Goal: Check status: Check status

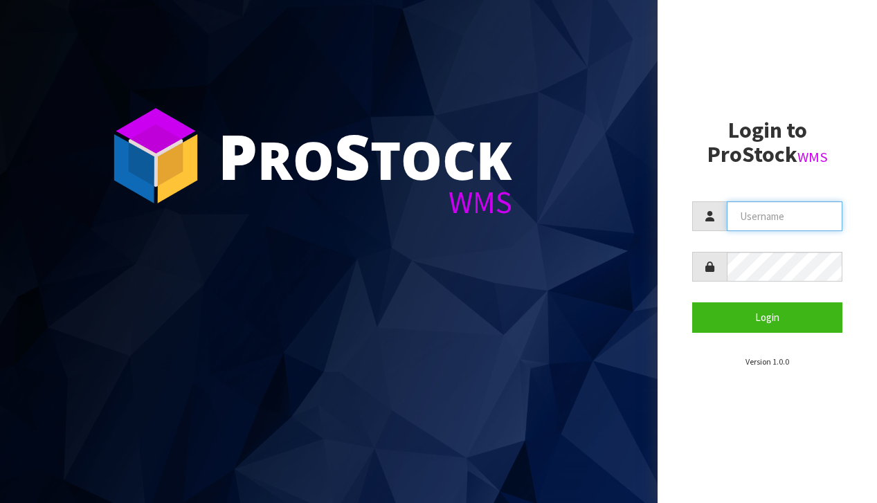
type input "[EMAIL_ADDRESS][DOMAIN_NAME]"
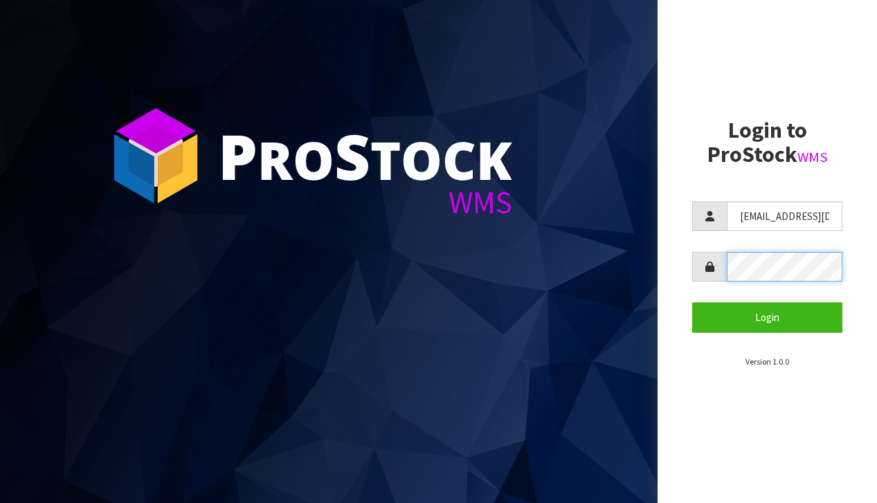
click at [767, 317] on button "Login" at bounding box center [767, 317] width 150 height 30
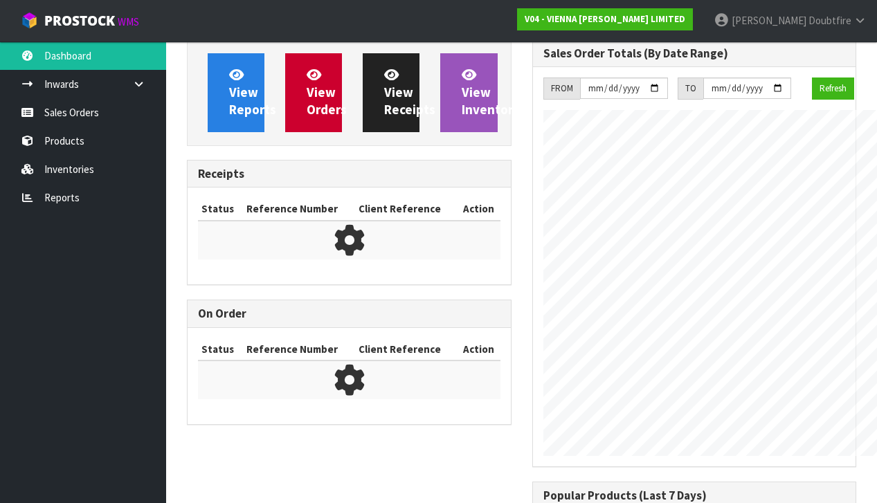
scroll to position [691488, 691750]
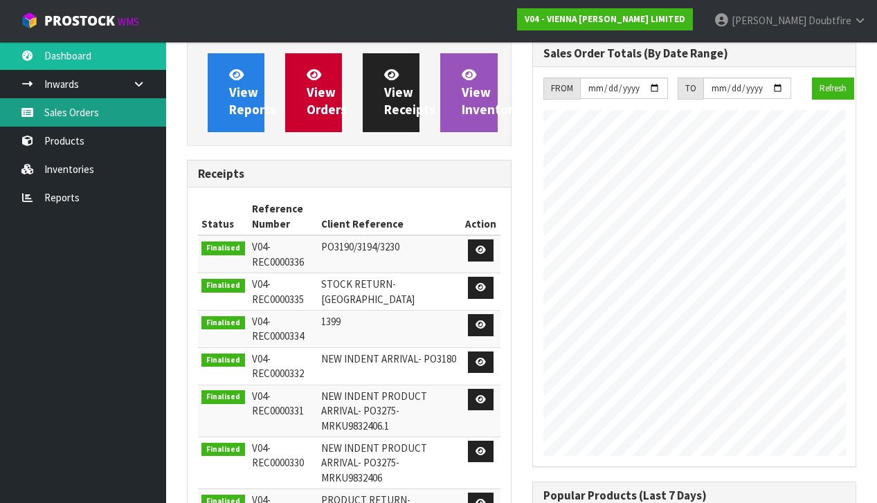
click at [71, 112] on link "Sales Orders" at bounding box center [83, 112] width 166 height 28
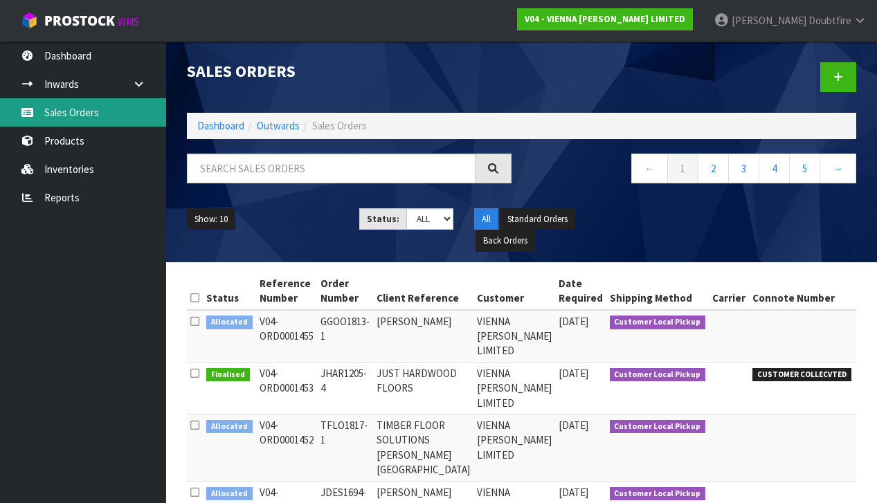
click at [80, 112] on link "Sales Orders" at bounding box center [83, 112] width 166 height 28
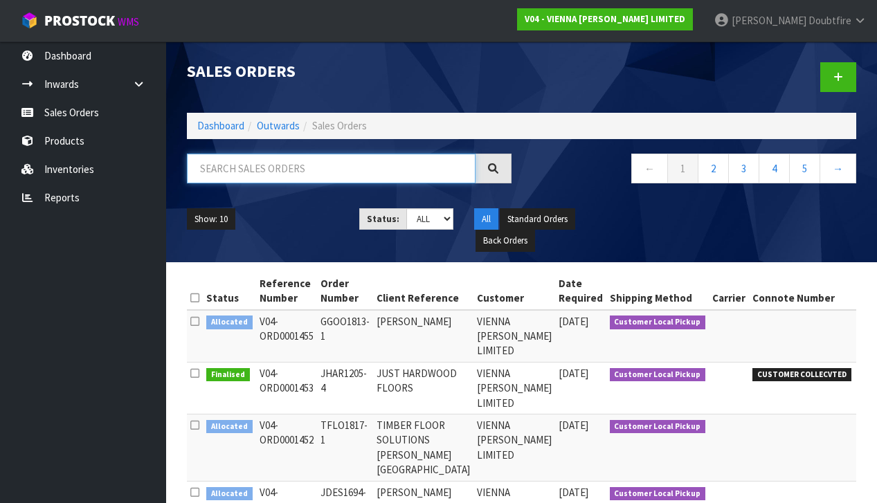
click at [231, 170] on input "text" at bounding box center [331, 169] width 289 height 30
type input "D"
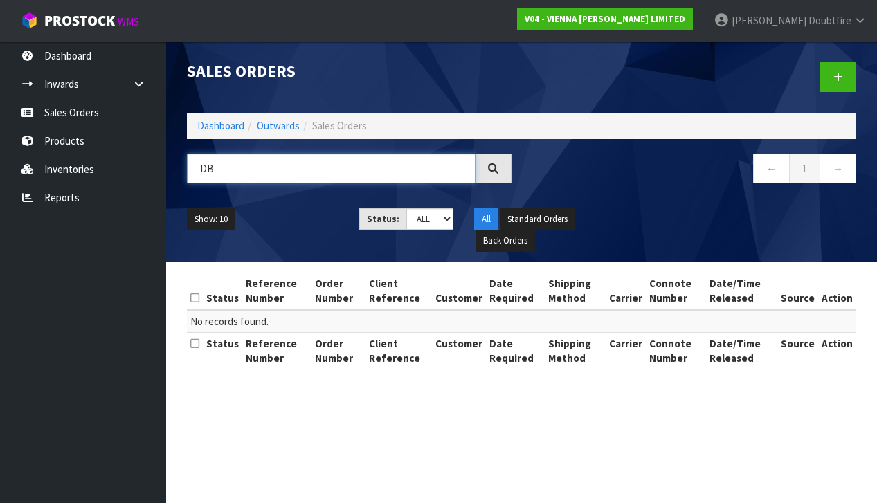
type input "D"
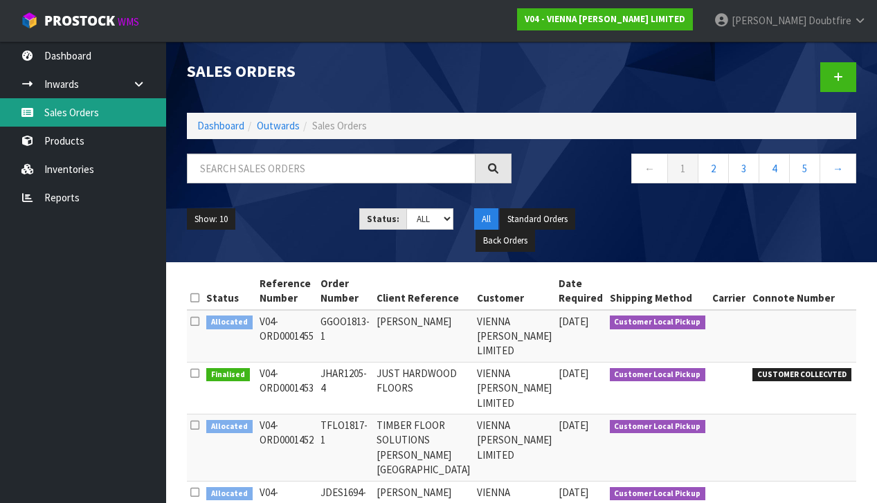
click at [76, 118] on link "Sales Orders" at bounding box center [83, 112] width 166 height 28
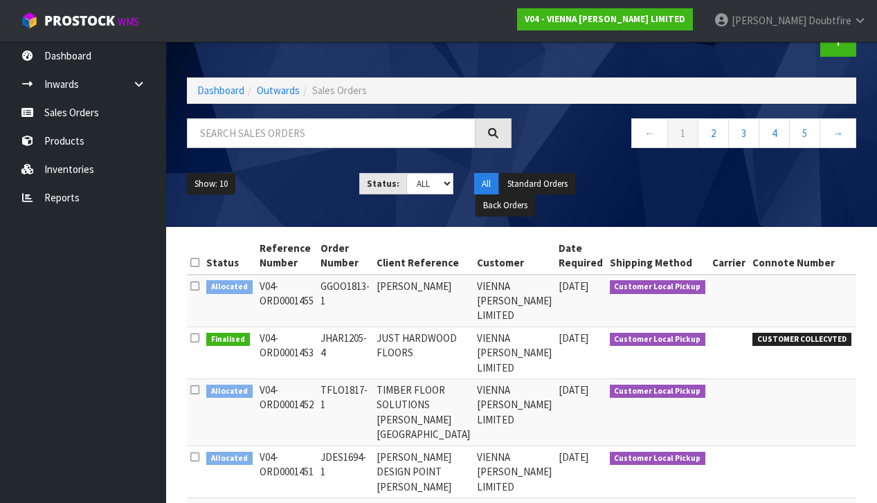
scroll to position [37, 0]
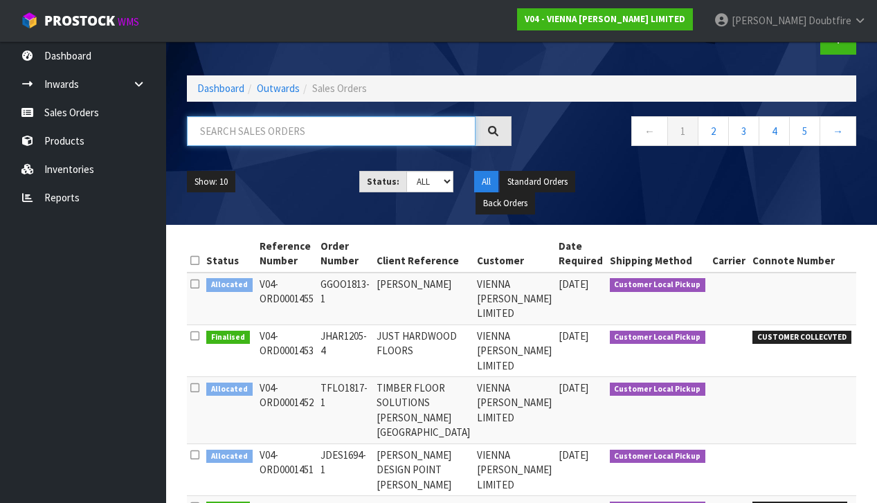
click at [239, 131] on input "text" at bounding box center [331, 131] width 289 height 30
type input "1335"
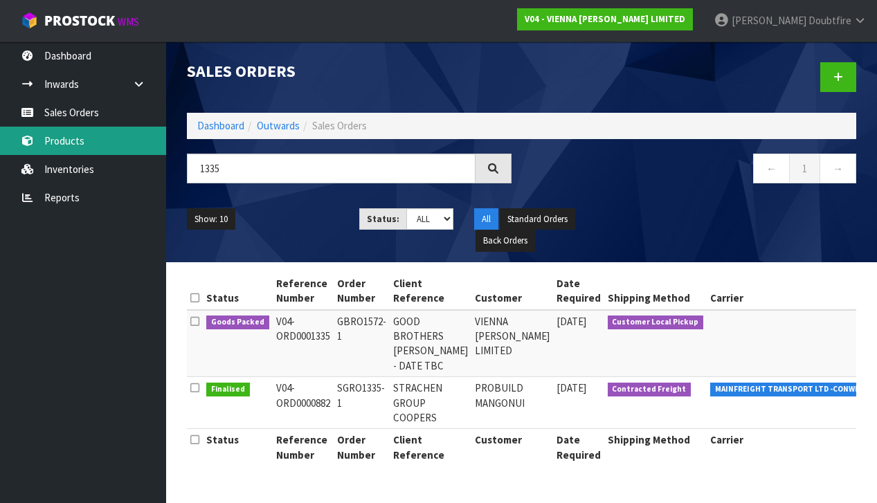
click at [77, 143] on link "Products" at bounding box center [83, 141] width 166 height 28
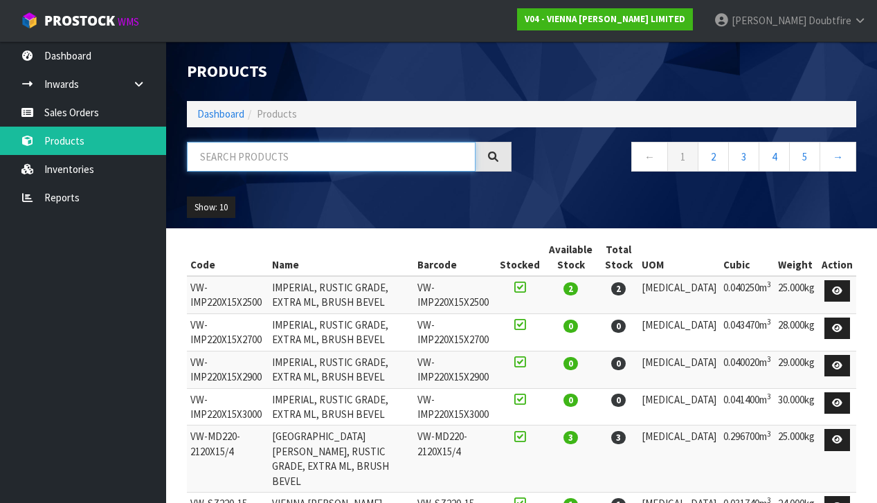
click at [242, 154] on input "text" at bounding box center [331, 157] width 289 height 30
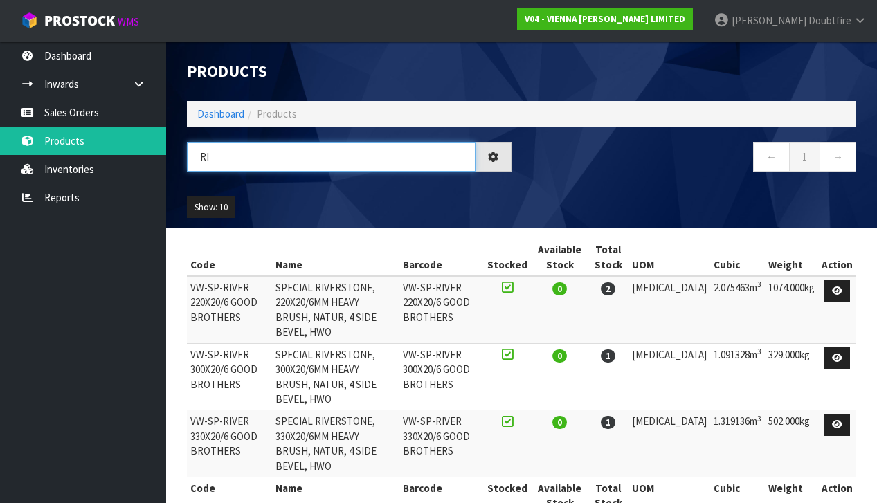
type input "R"
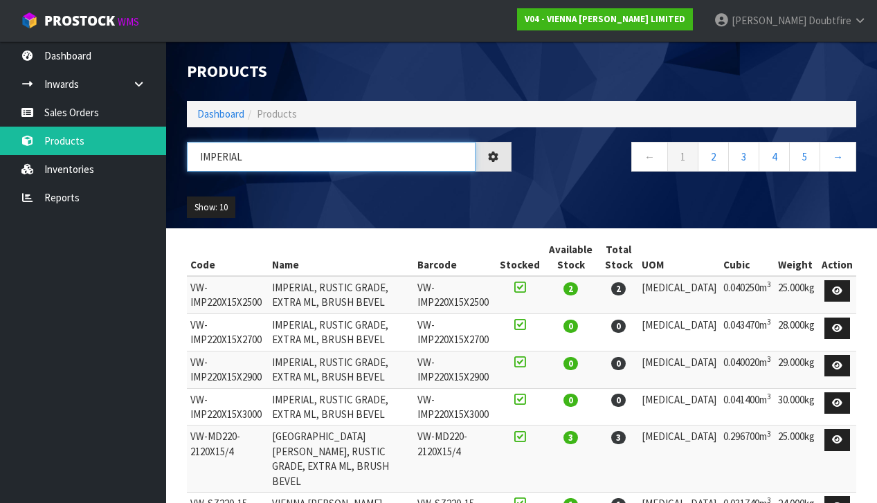
type input "IMPERIAL"
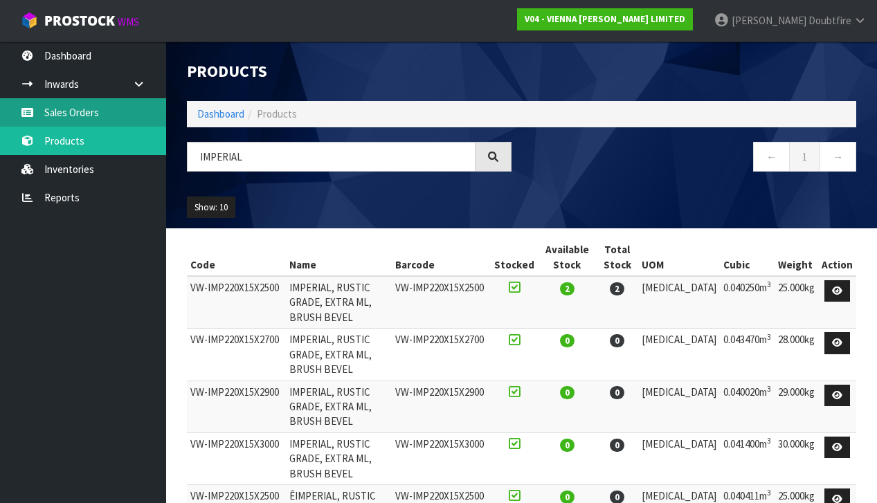
click at [67, 109] on link "Sales Orders" at bounding box center [83, 112] width 166 height 28
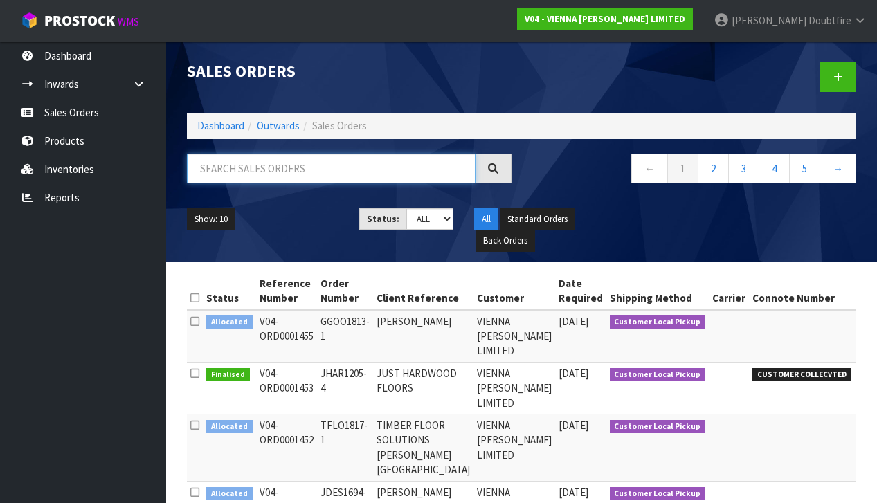
click at [255, 170] on input "text" at bounding box center [331, 169] width 289 height 30
type input "[PERSON_NAME]"
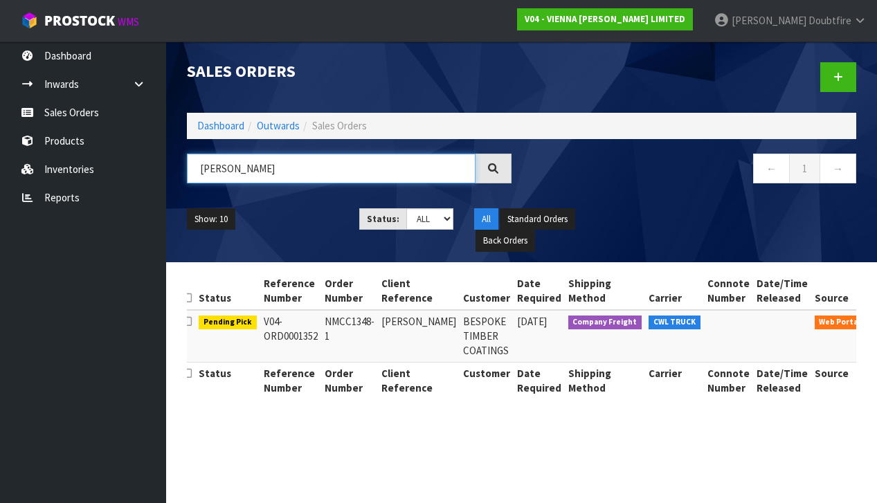
scroll to position [0, 7]
click at [876, 322] on icon at bounding box center [888, 324] width 10 height 9
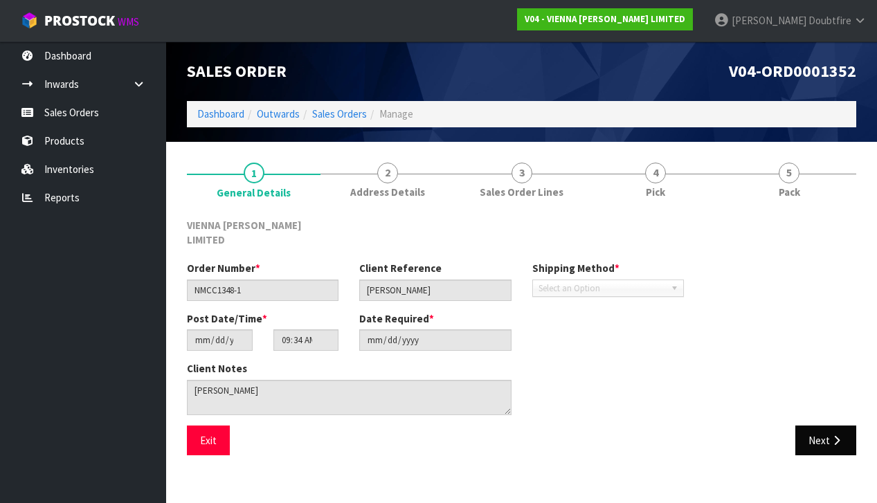
click at [835, 435] on icon "button" at bounding box center [836, 440] width 13 height 10
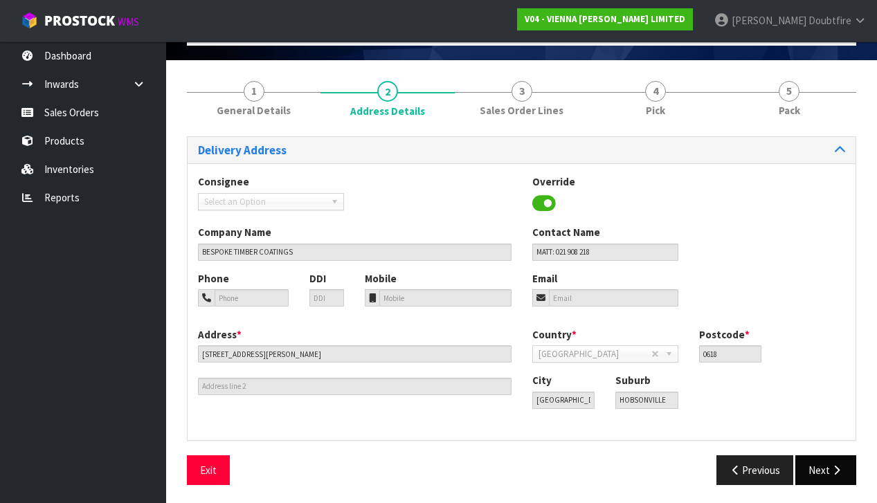
scroll to position [81, 0]
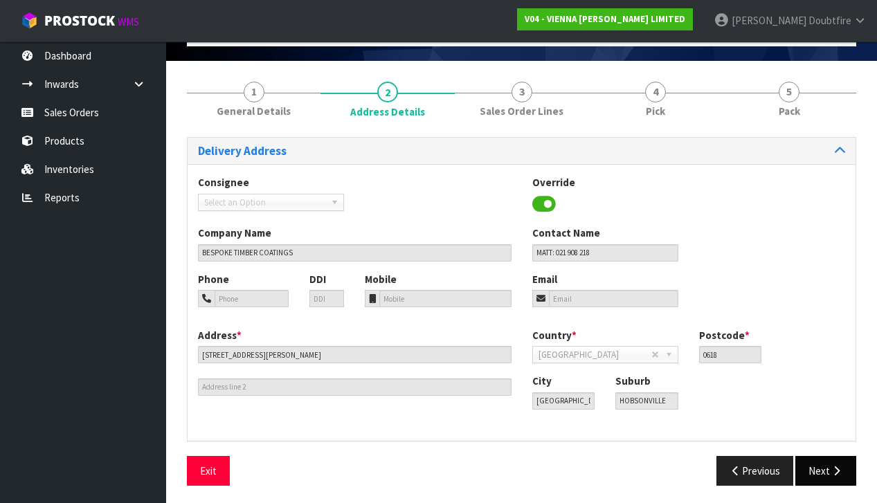
click at [833, 472] on icon "button" at bounding box center [836, 471] width 13 height 10
